Goal: Information Seeking & Learning: Learn about a topic

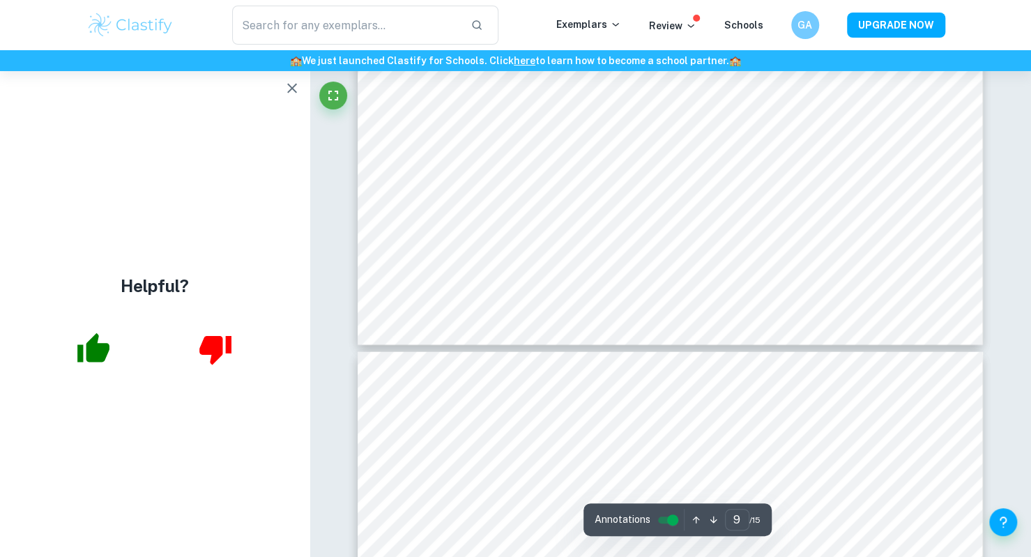
scroll to position [7840, 0]
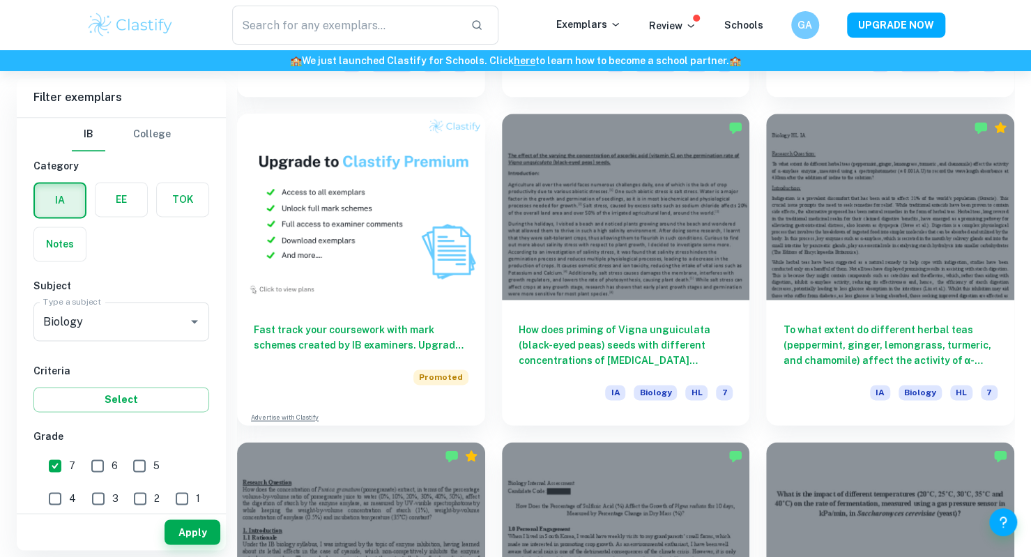
scroll to position [1021, 0]
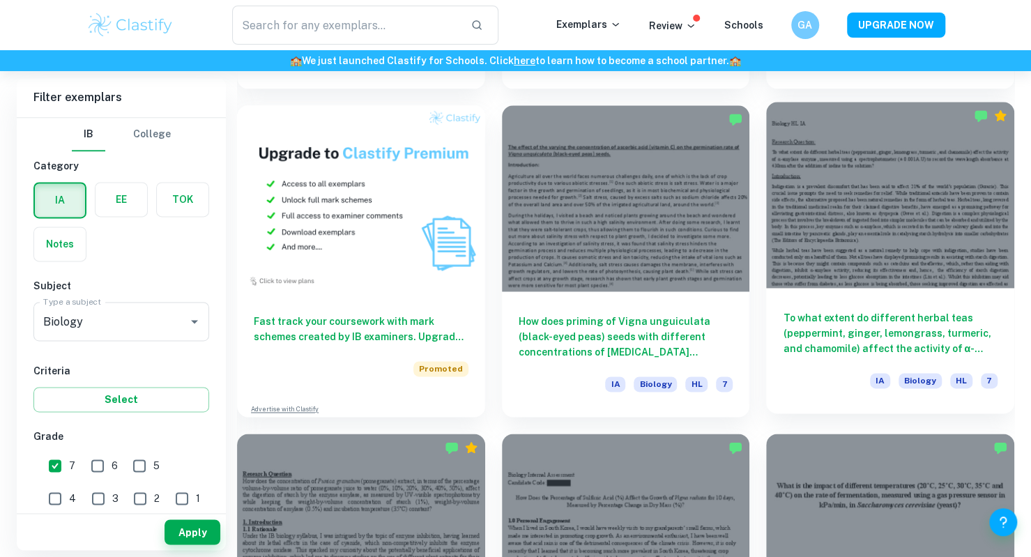
click at [877, 352] on h6 "To what extent do different herbal teas (peppermint, ginger, lemongrass, turmer…" at bounding box center [890, 333] width 215 height 46
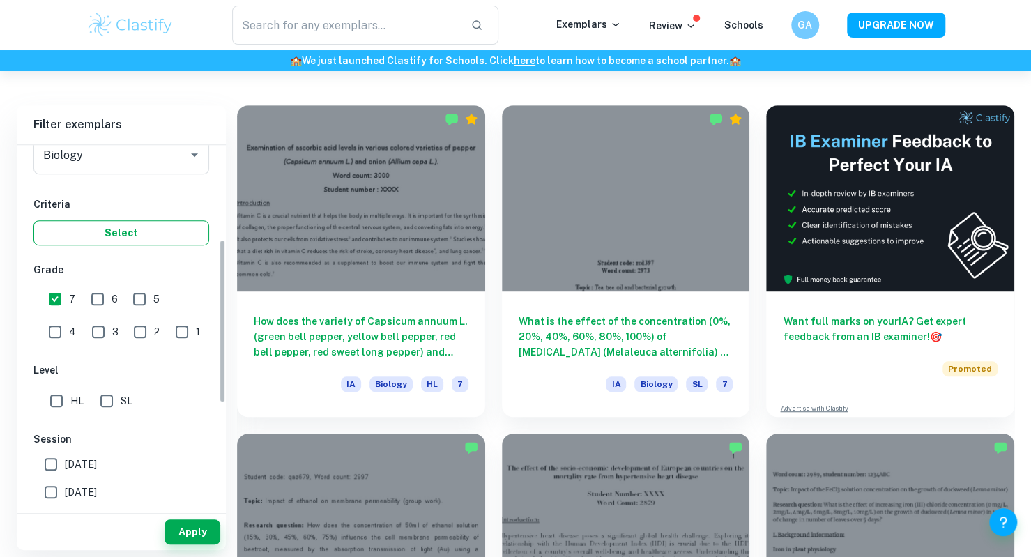
scroll to position [213, 0]
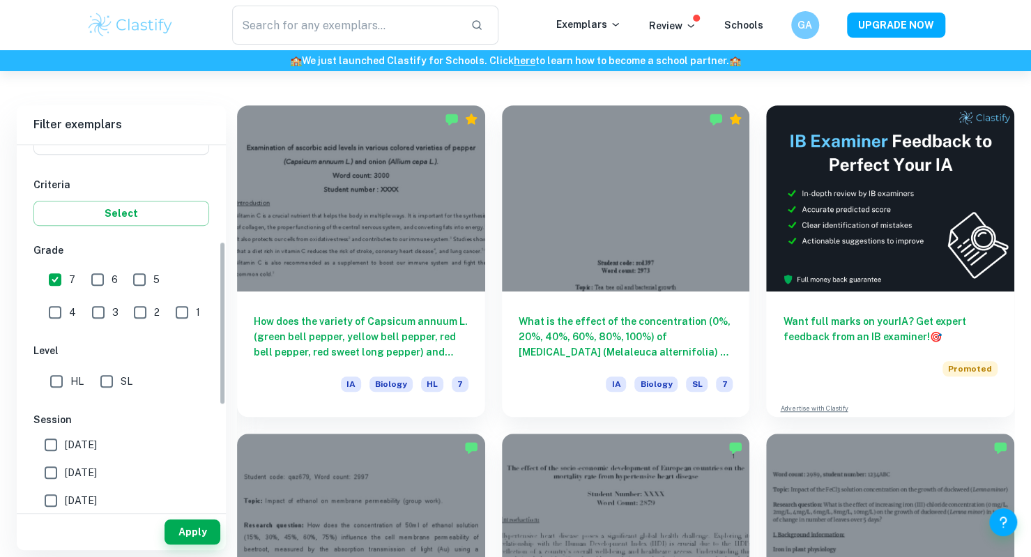
click at [54, 374] on input "HL" at bounding box center [57, 381] width 28 height 28
checkbox input "true"
click at [57, 459] on input "[DATE]" at bounding box center [51, 473] width 28 height 28
checkbox input "true"
click at [52, 441] on input "[DATE]" at bounding box center [51, 445] width 28 height 28
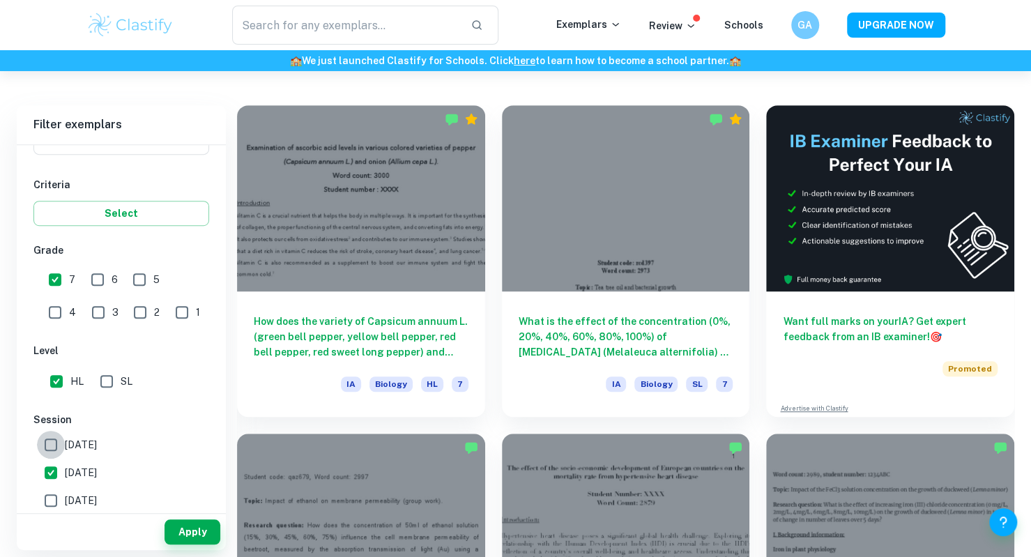
checkbox input "true"
click at [204, 528] on button "Apply" at bounding box center [193, 531] width 56 height 25
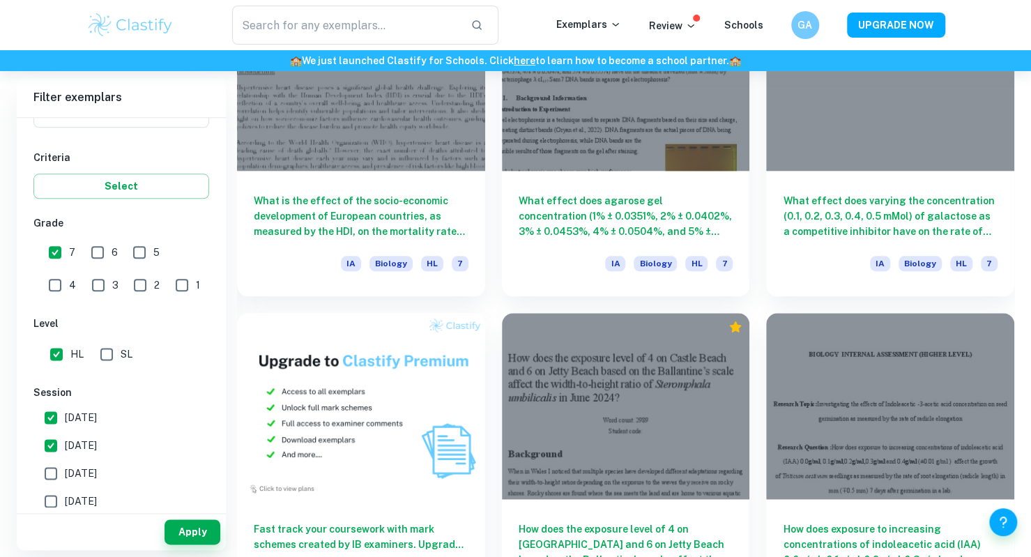
scroll to position [828, 0]
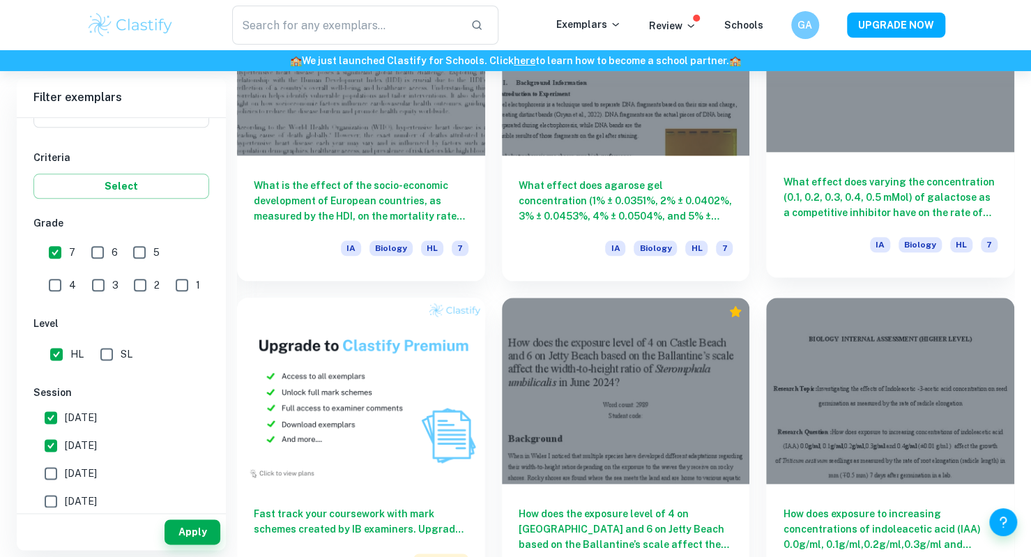
click at [917, 213] on h6 "What effect does varying the concentration (0.1, 0.2, 0.3, 0.4, 0.5 mMol) of ga…" at bounding box center [890, 197] width 215 height 46
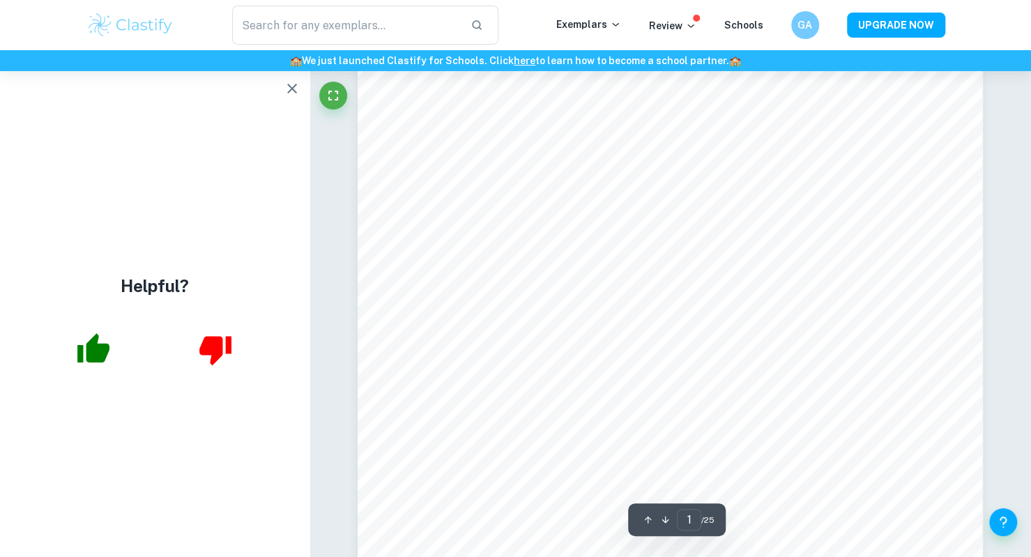
scroll to position [286, 0]
click at [293, 92] on icon "button" at bounding box center [292, 88] width 17 height 17
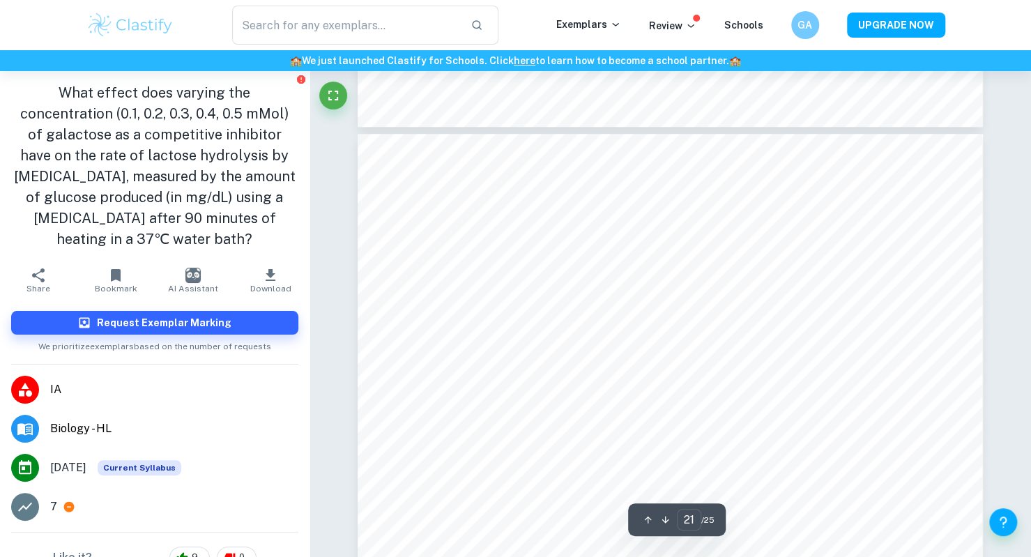
scroll to position [18867, 0]
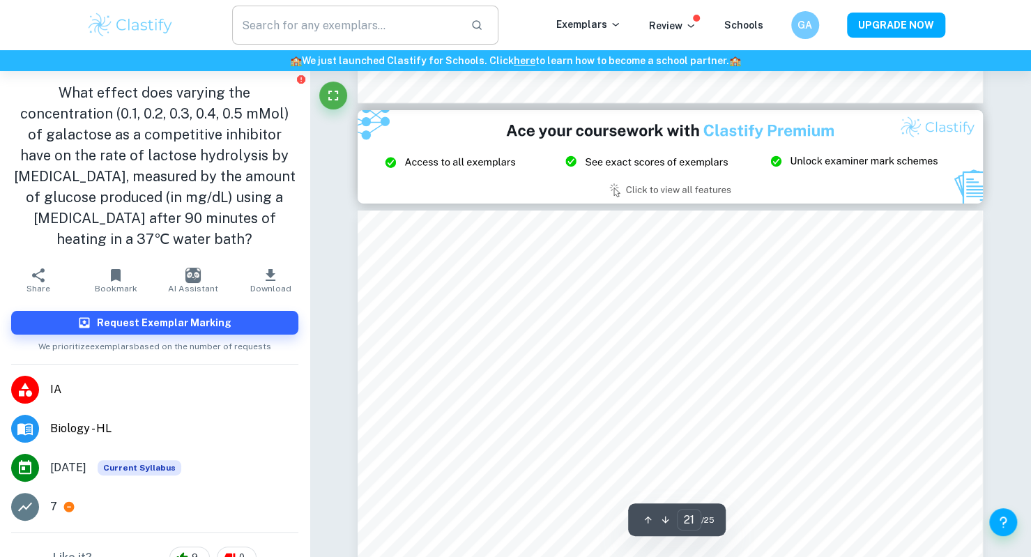
type input "20"
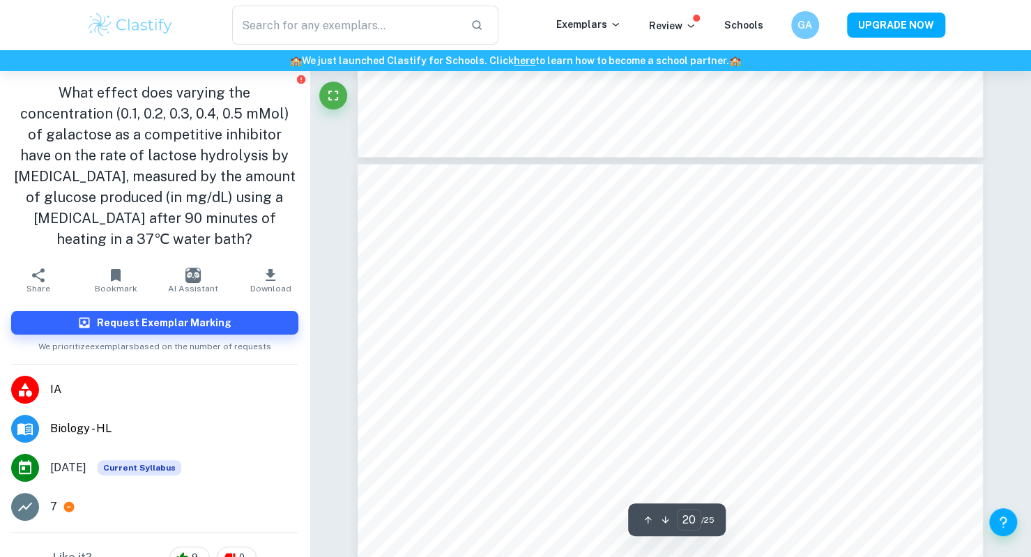
scroll to position [17198, 0]
